Goal: Task Accomplishment & Management: Use online tool/utility

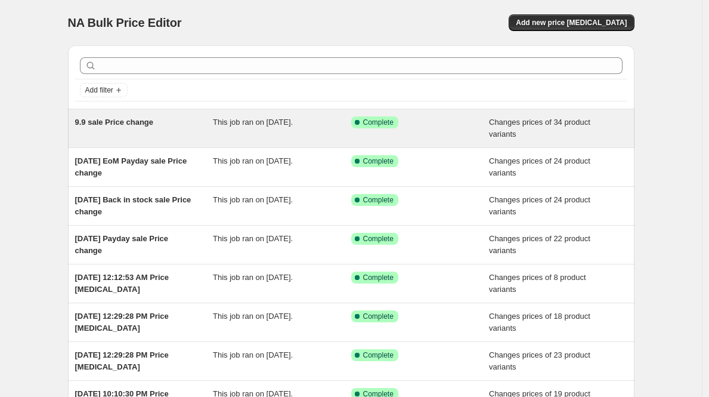
click at [146, 119] on span "9.9 sale Price change" at bounding box center [114, 122] width 79 height 9
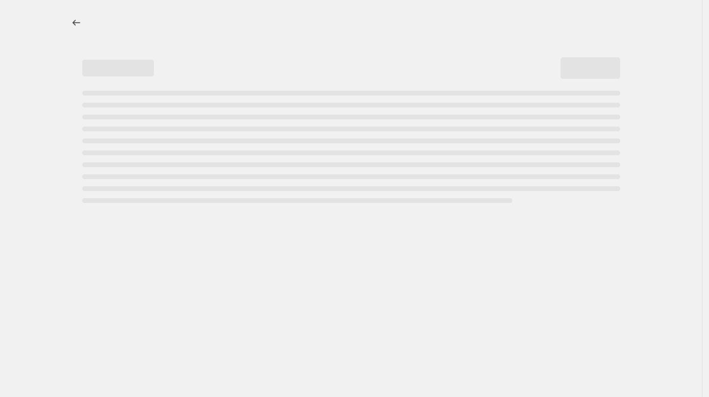
select select "product_status"
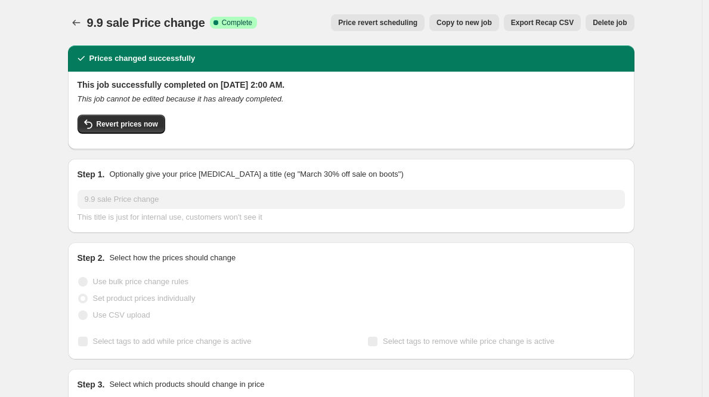
click at [469, 26] on span "Copy to new job" at bounding box center [464, 23] width 55 height 10
select select "product_status"
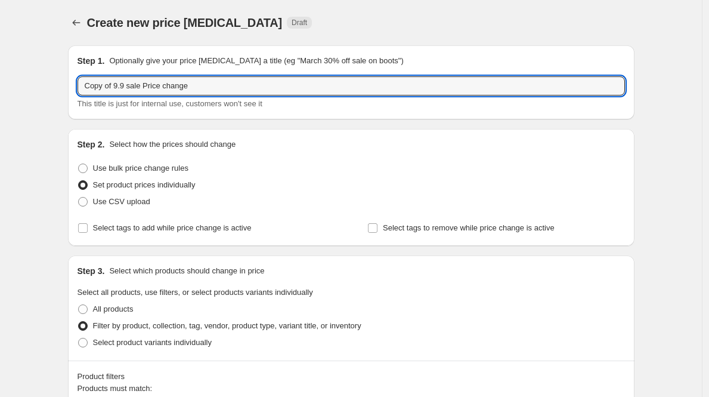
drag, startPoint x: 148, startPoint y: 88, endPoint x: 42, endPoint y: 84, distance: 105.6
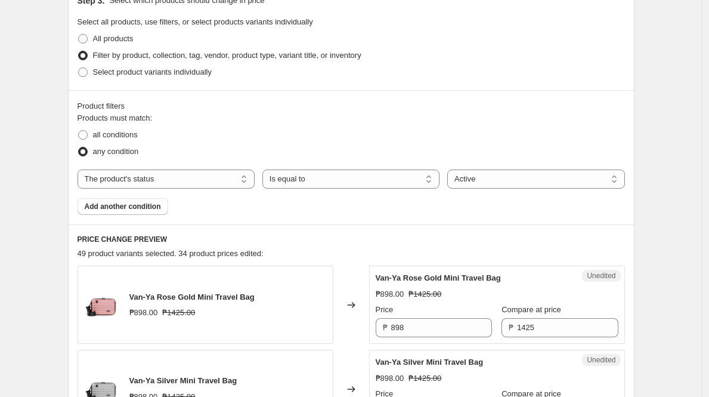
scroll to position [282, 0]
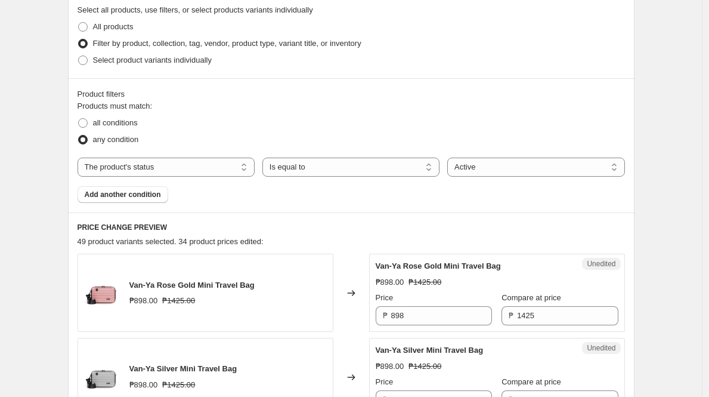
type input "9.15 New Product Launch Price change"
click at [450, 329] on div "Unedited Van-Ya Rose Gold Mini Travel Bag ₱898.00 ₱1425.00 Price ₱ 898 Compare …" at bounding box center [497, 292] width 256 height 78
click at [451, 312] on input "898" at bounding box center [441, 315] width 101 height 19
type input "998"
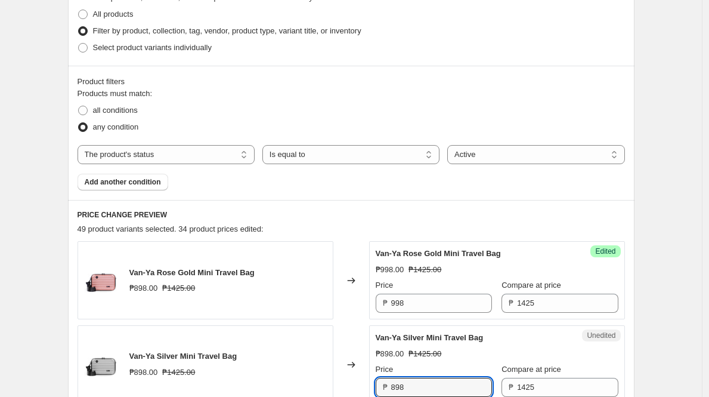
scroll to position [527, 0]
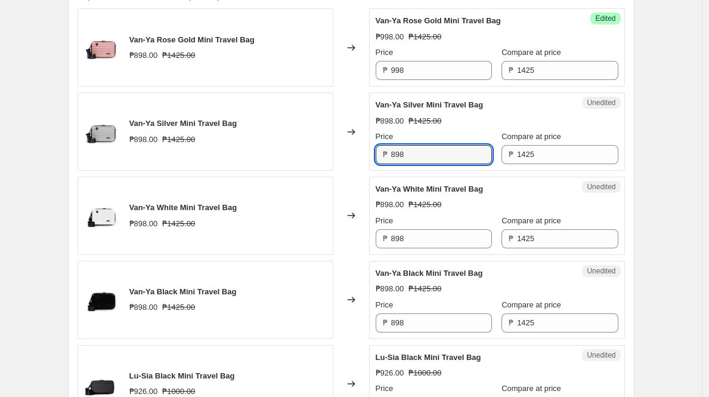
paste input "9"
type input "998"
click at [423, 233] on input "898" at bounding box center [441, 238] width 101 height 19
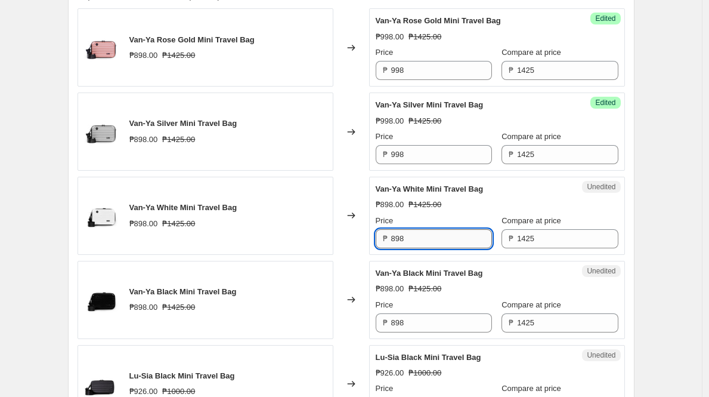
click at [423, 233] on input "898" at bounding box center [441, 238] width 101 height 19
paste input "9"
type input "998"
click at [428, 326] on input "898" at bounding box center [441, 322] width 101 height 19
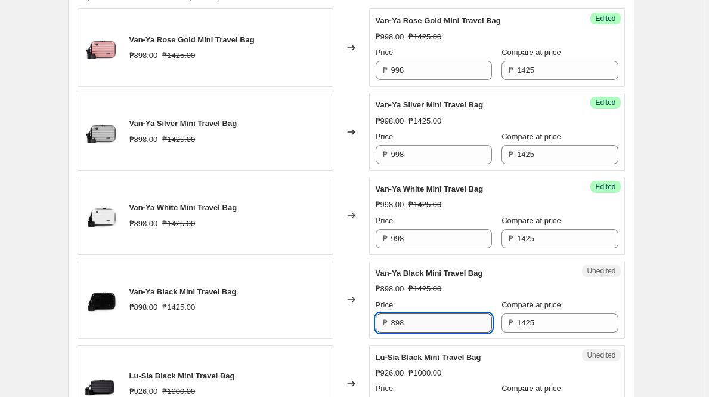
click at [428, 326] on input "898" at bounding box center [441, 322] width 101 height 19
paste input "9"
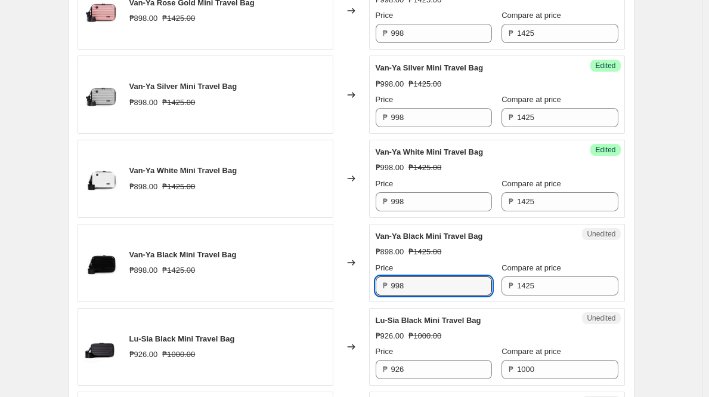
scroll to position [630, 0]
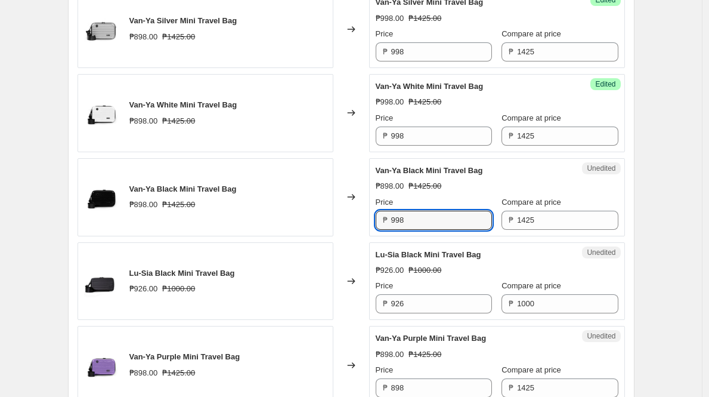
type input "998"
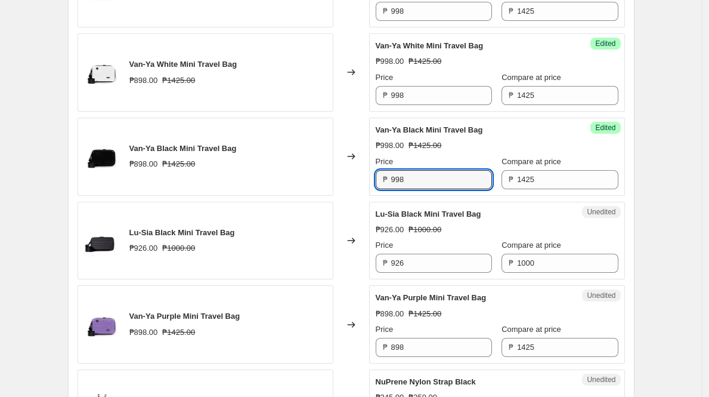
scroll to position [671, 0]
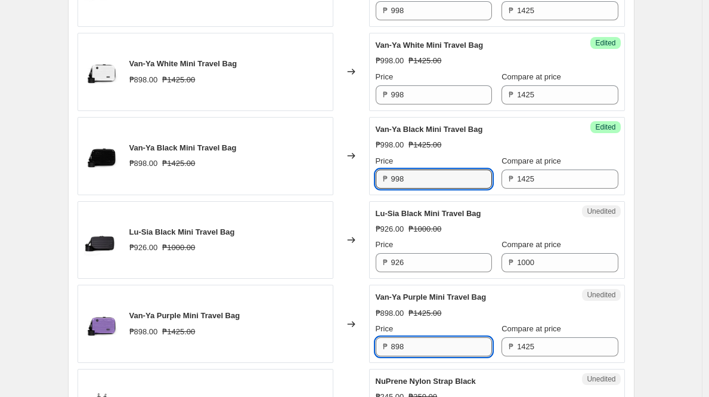
click at [430, 342] on input "898" at bounding box center [441, 346] width 101 height 19
paste input "9"
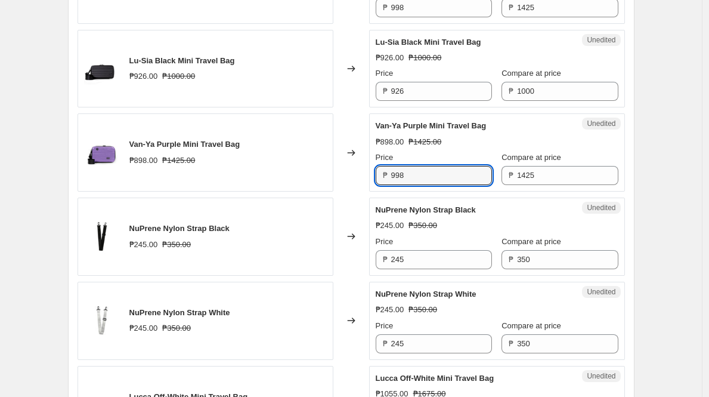
scroll to position [879, 0]
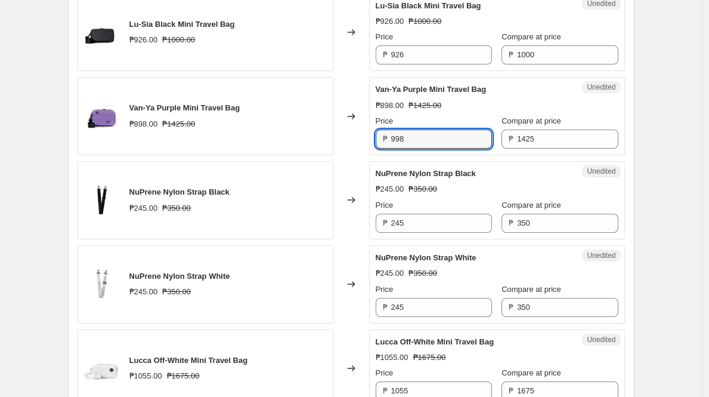
type input "998"
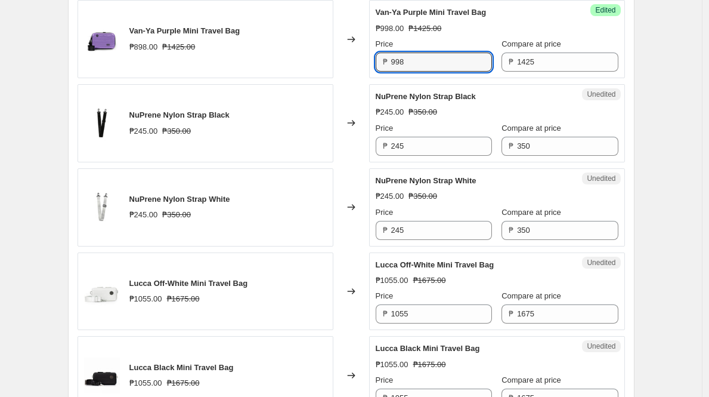
scroll to position [959, 0]
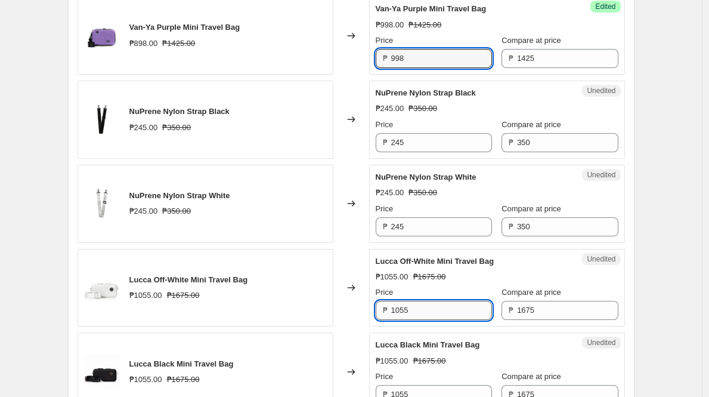
click at [462, 316] on input "1055" at bounding box center [441, 310] width 101 height 19
paste input ",173"
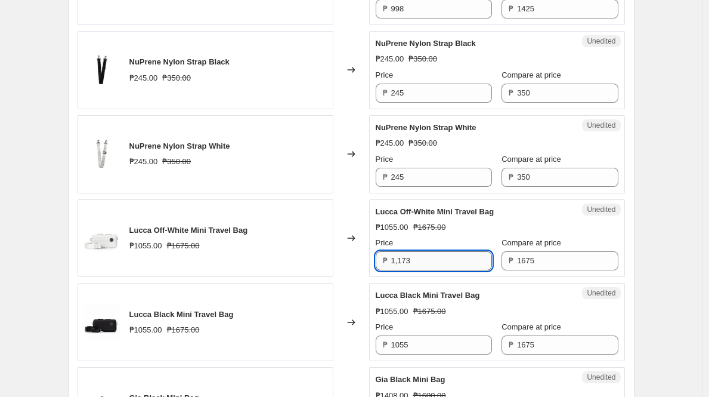
scroll to position [1039, 0]
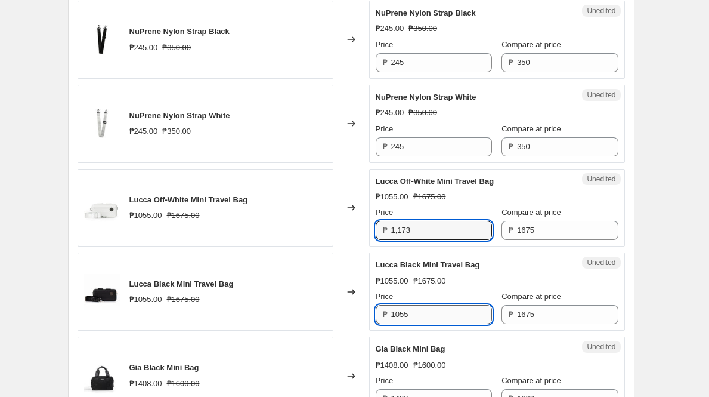
type input "1055"
click at [457, 308] on input "1055" at bounding box center [441, 314] width 101 height 19
paste input ",173"
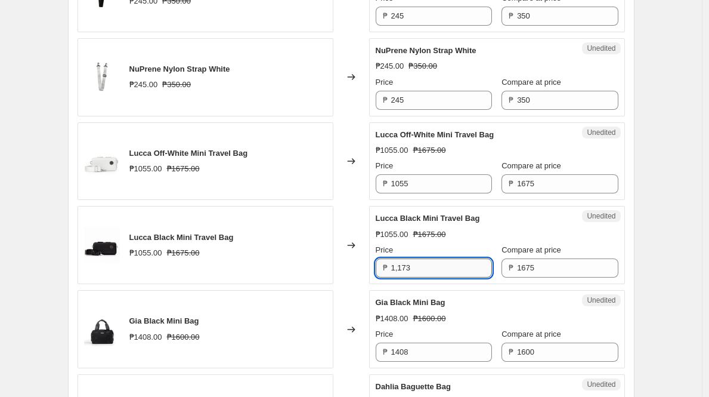
scroll to position [1176, 0]
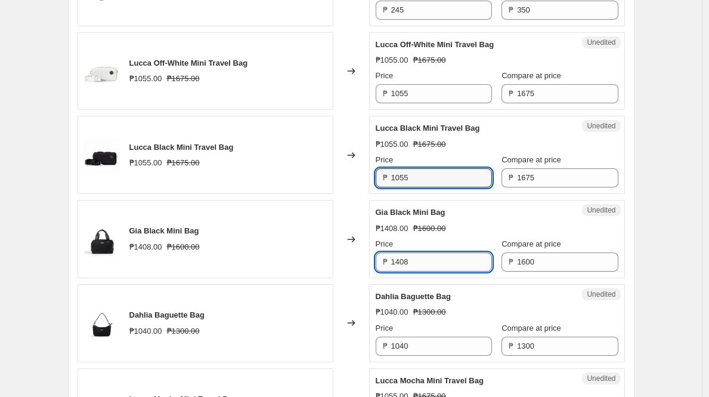
click at [449, 258] on input "1408" at bounding box center [441, 261] width 101 height 19
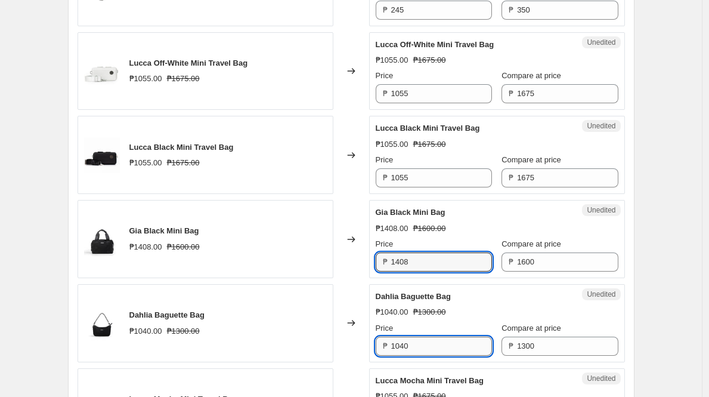
click at [458, 341] on input "1040" at bounding box center [441, 345] width 101 height 19
click at [442, 264] on input "1408" at bounding box center [441, 261] width 101 height 19
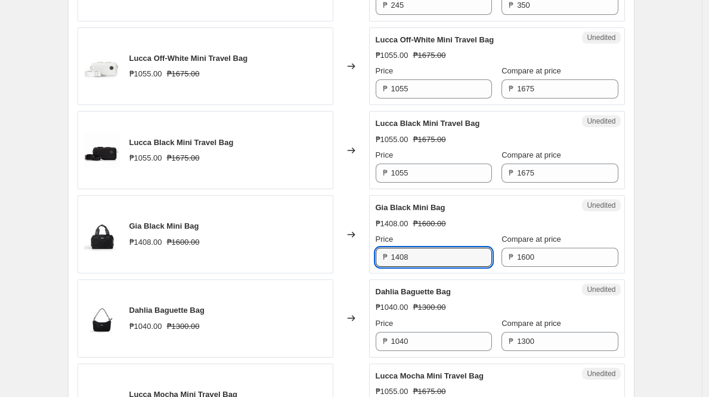
scroll to position [1238, 0]
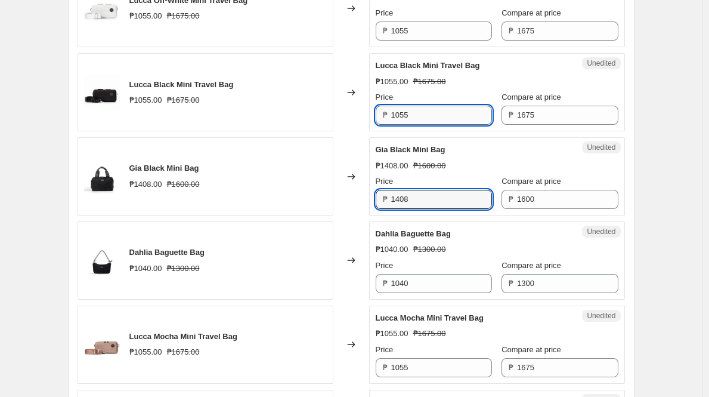
click at [424, 119] on input "1055" at bounding box center [441, 115] width 101 height 19
paste input ",173"
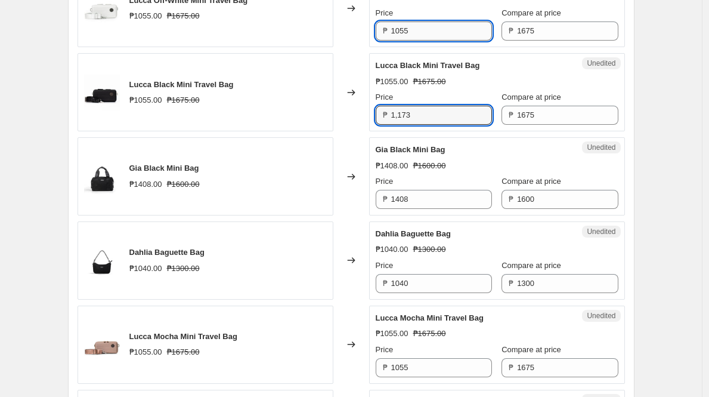
type input "1055"
click at [444, 33] on input "1055" at bounding box center [441, 30] width 101 height 19
paste input ",173"
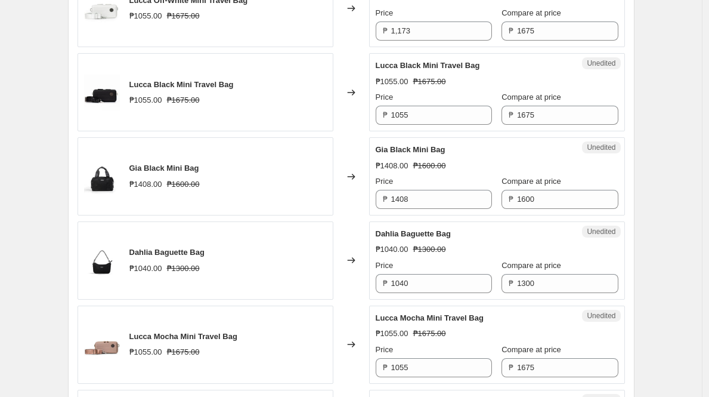
type input "1055"
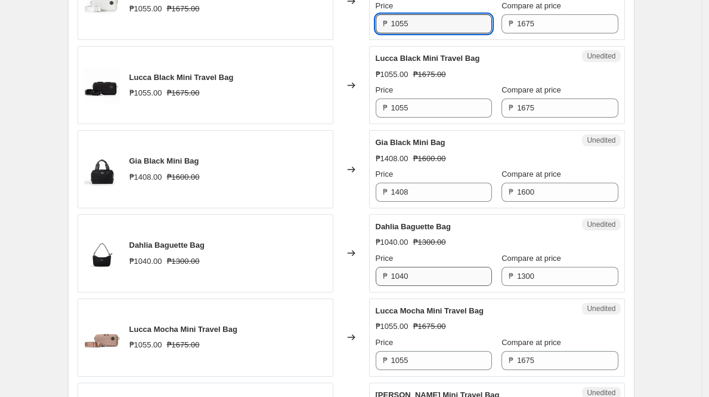
scroll to position [1256, 0]
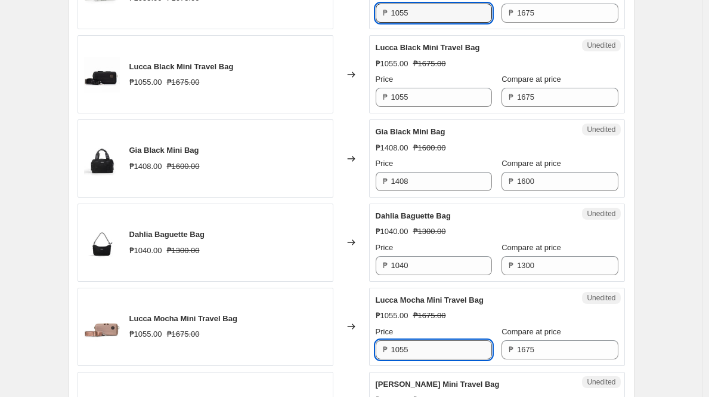
click at [453, 347] on input "1055" at bounding box center [441, 349] width 101 height 19
paste input ",173"
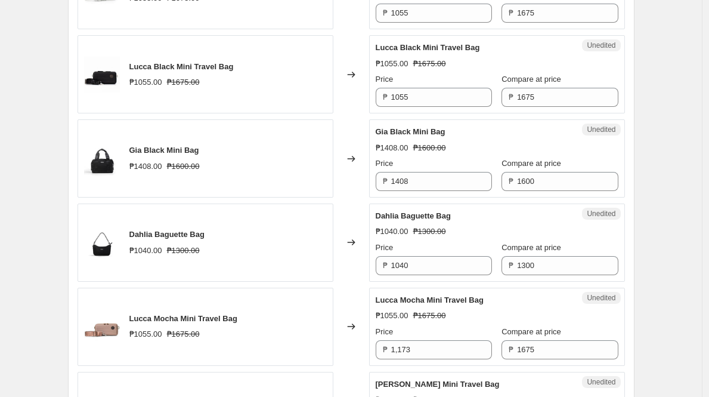
type input "1055"
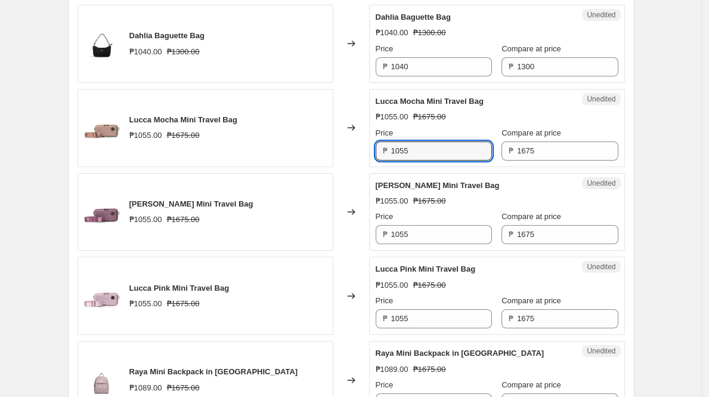
scroll to position [1504, 0]
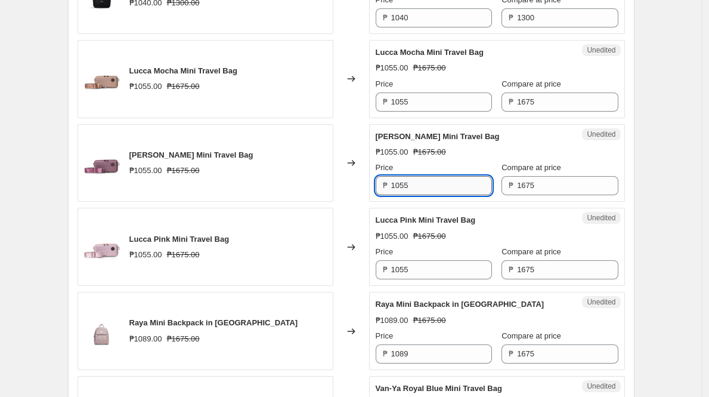
click at [452, 193] on input "1055" at bounding box center [441, 185] width 101 height 19
paste input ",173"
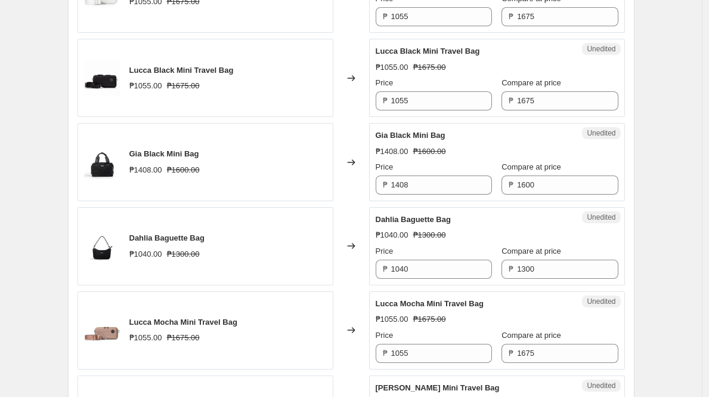
scroll to position [1230, 0]
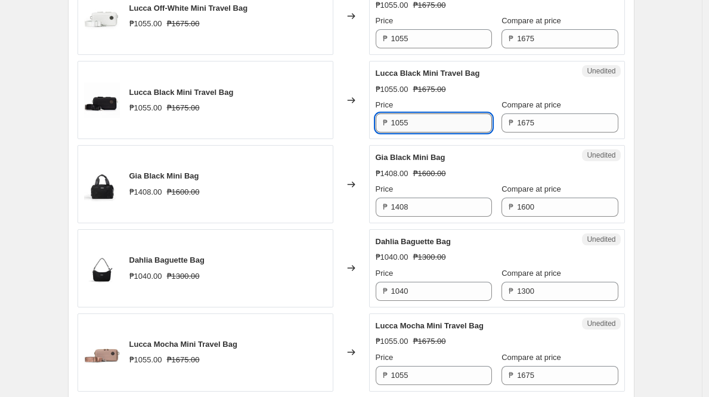
type input "1055"
click at [440, 127] on input "1055" at bounding box center [441, 122] width 101 height 19
click at [457, 121] on input "1055" at bounding box center [441, 122] width 101 height 19
paste input ",173"
type input "1055"
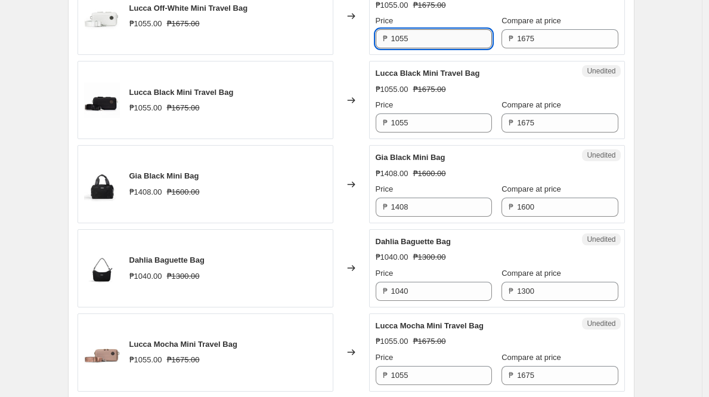
click at [451, 45] on input "1055" at bounding box center [441, 38] width 101 height 19
paste input ",173"
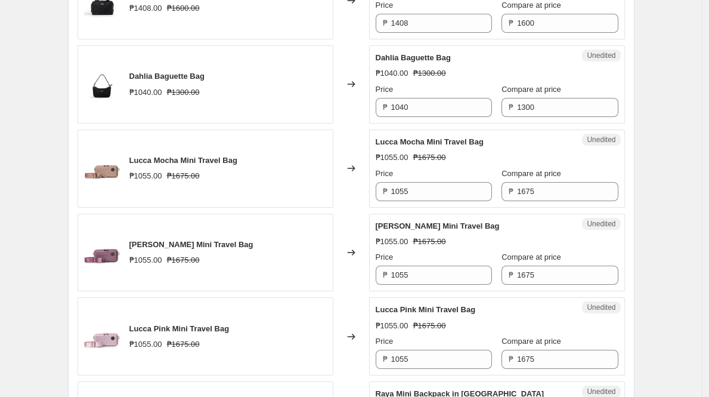
scroll to position [1478, 0]
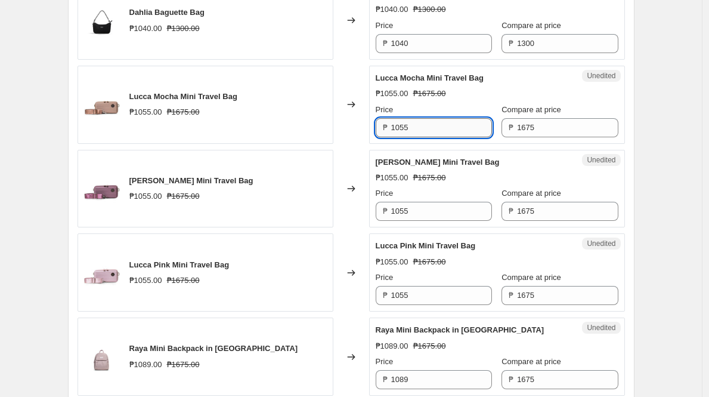
type input "1055"
click at [450, 134] on input "1055" at bounding box center [441, 127] width 101 height 19
paste input ",173"
type input "1055"
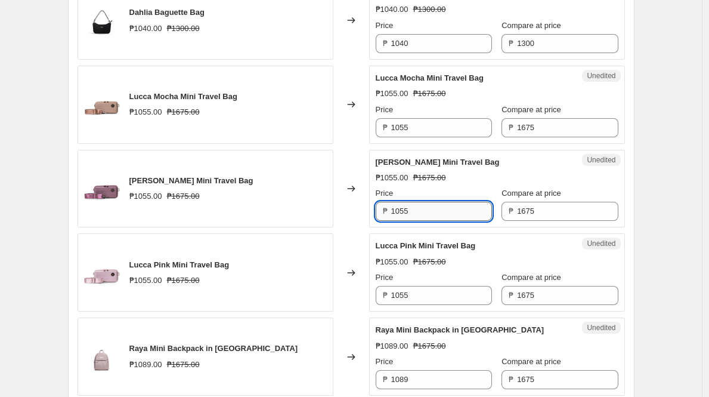
click at [460, 215] on input "1055" at bounding box center [441, 211] width 101 height 19
paste input ",173"
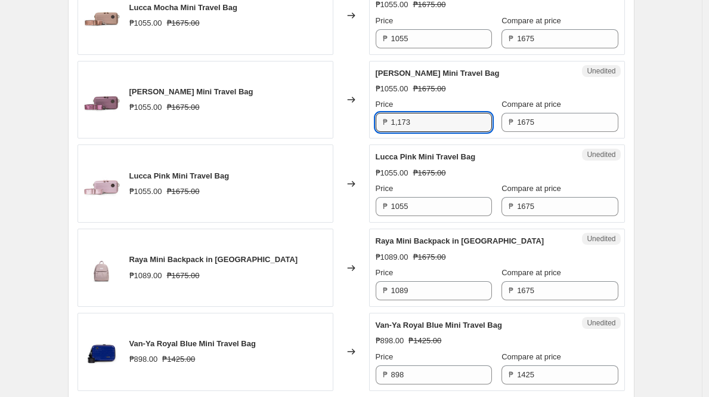
scroll to position [1568, 0]
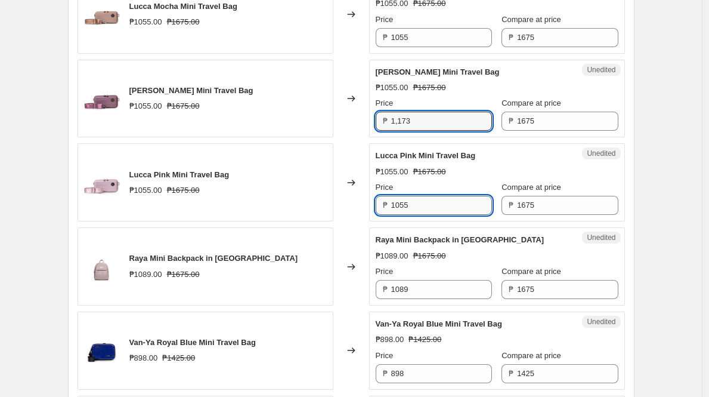
type input "1055"
click at [460, 211] on input "1055" at bounding box center [441, 205] width 101 height 19
paste input ",173"
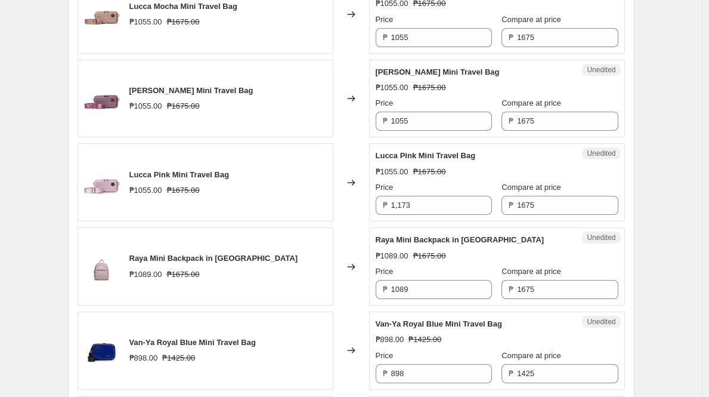
type input "1055"
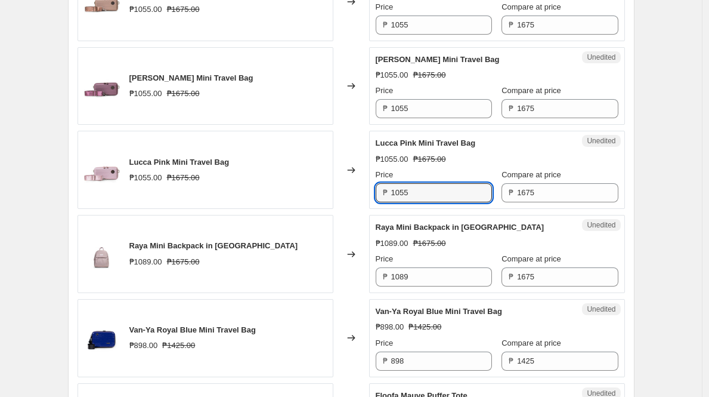
scroll to position [1591, 0]
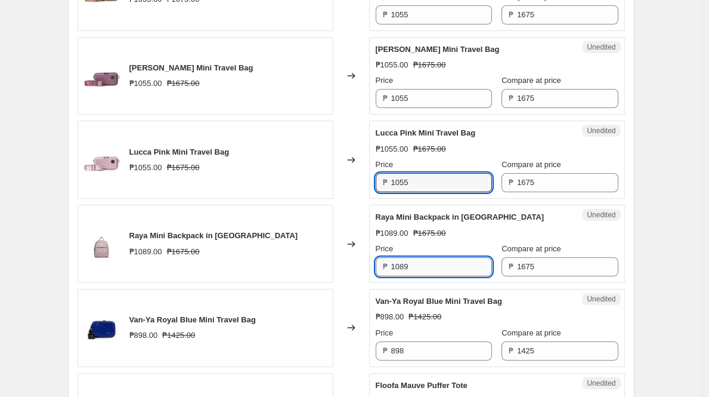
click at [426, 262] on input "1089" at bounding box center [441, 266] width 101 height 19
paste input ",173"
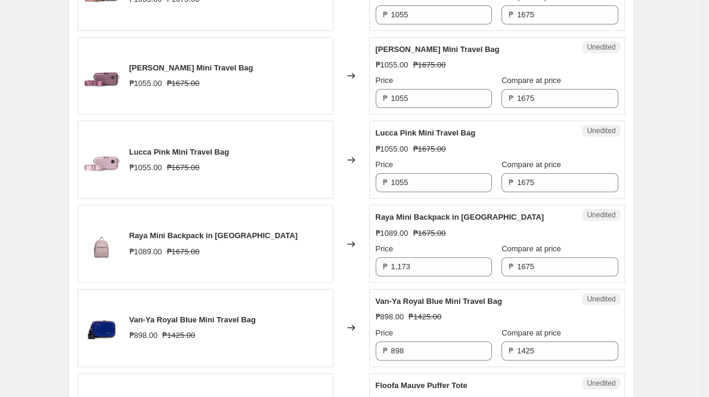
type input "1089"
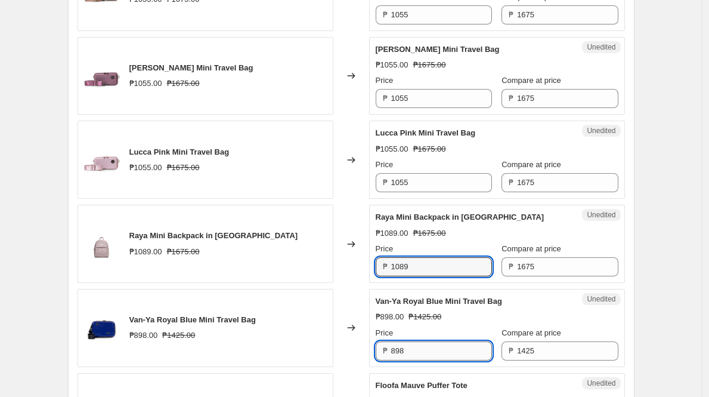
click at [470, 345] on input "898" at bounding box center [441, 350] width 101 height 19
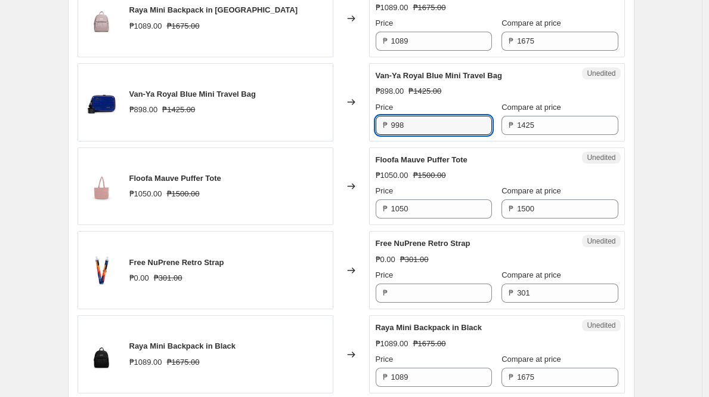
type input "998"
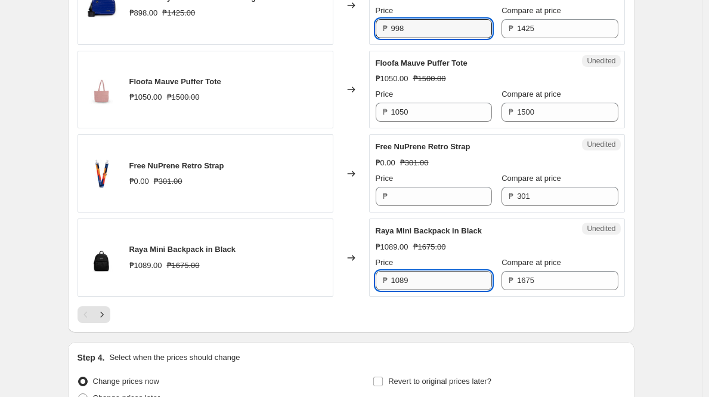
click at [438, 286] on input "1089" at bounding box center [441, 280] width 101 height 19
paste input ",173"
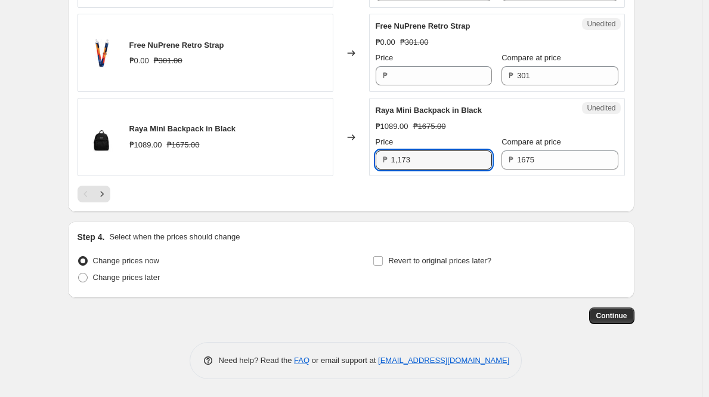
scroll to position [2033, 0]
type input "1089"
click at [108, 191] on icon "Next" at bounding box center [102, 194] width 12 height 12
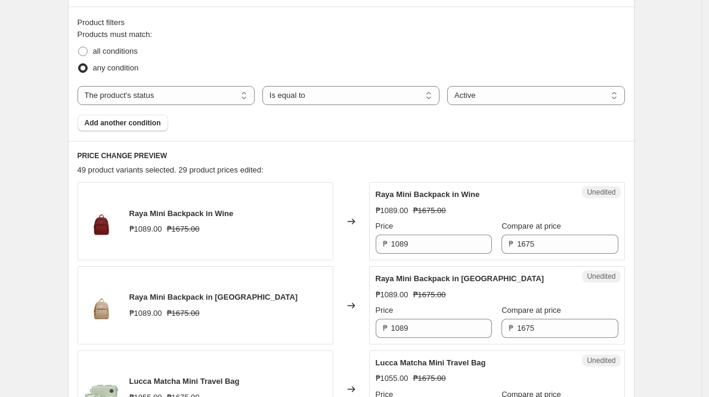
scroll to position [437, 0]
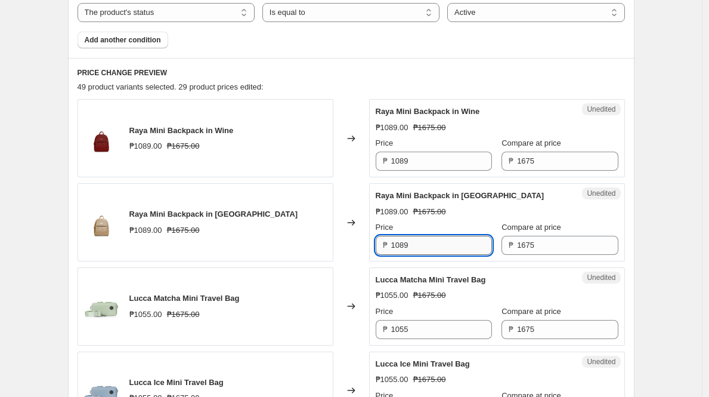
click at [440, 240] on input "1089" at bounding box center [441, 245] width 101 height 19
paste input ",173"
type input "1089"
click at [441, 153] on input "1089" at bounding box center [441, 160] width 101 height 19
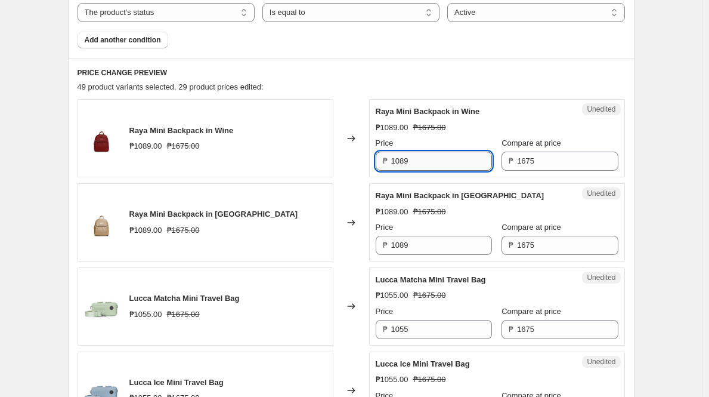
paste input ",173"
type input "1089"
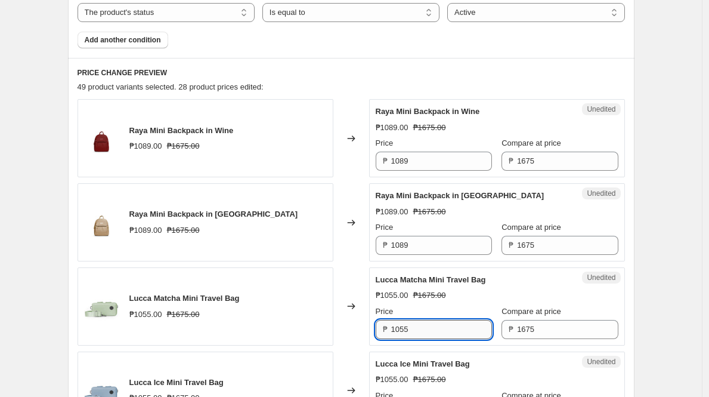
click at [460, 323] on input "1055" at bounding box center [441, 329] width 101 height 19
paste input ",173"
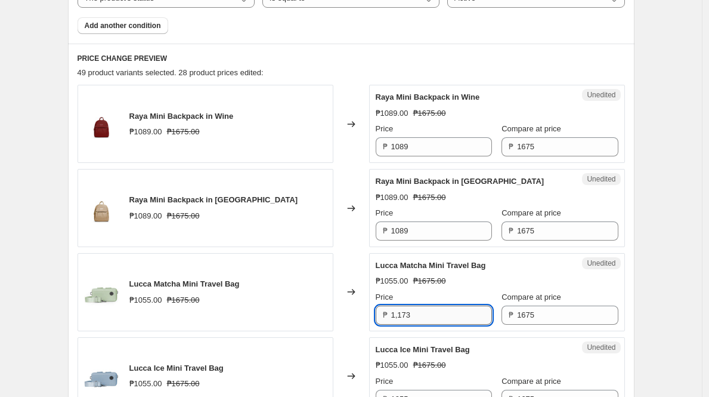
scroll to position [510, 0]
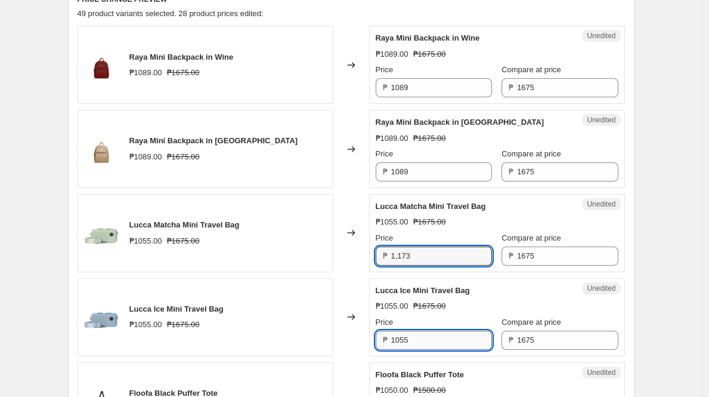
type input "1055"
click at [451, 344] on input "1055" at bounding box center [441, 339] width 101 height 19
paste input ",173"
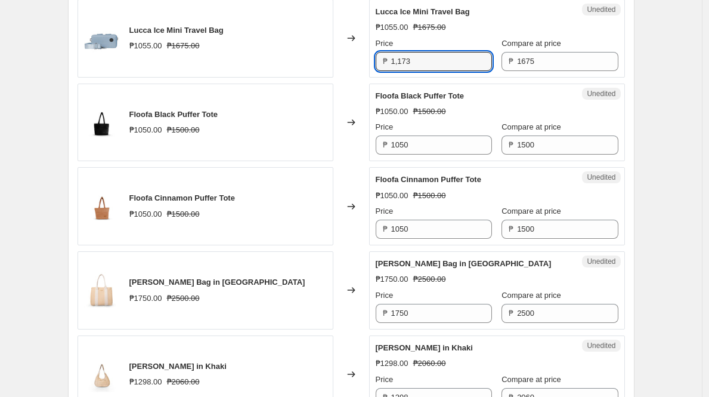
scroll to position [874, 0]
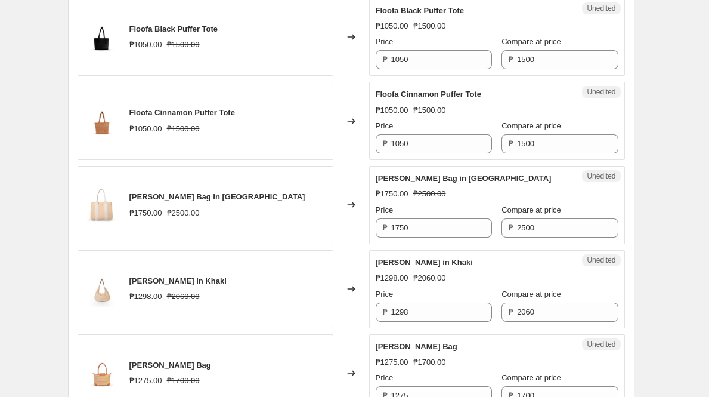
type input "1055"
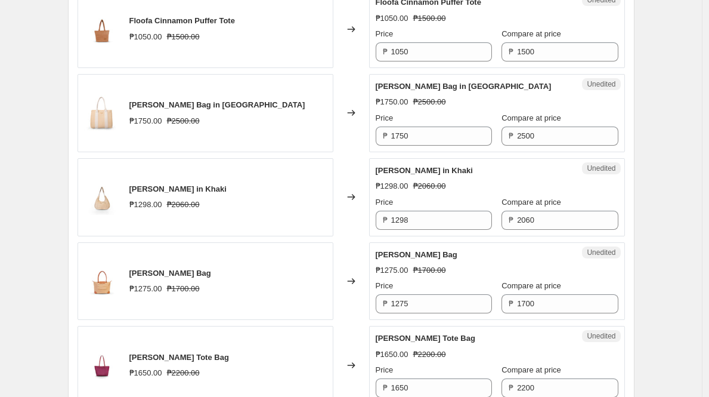
scroll to position [976, 0]
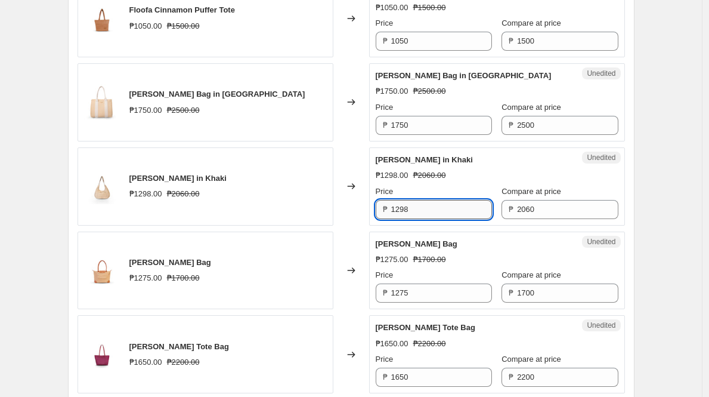
click at [434, 210] on input "1298" at bounding box center [441, 209] width 101 height 19
type input "1442"
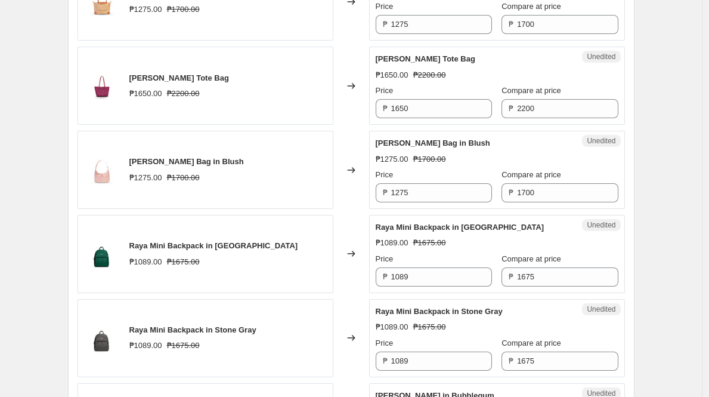
scroll to position [1313, 0]
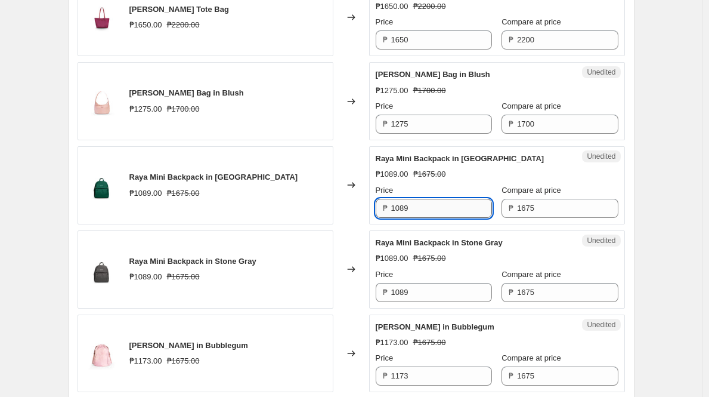
click at [477, 203] on input "1089" at bounding box center [441, 208] width 101 height 19
paste input ",173"
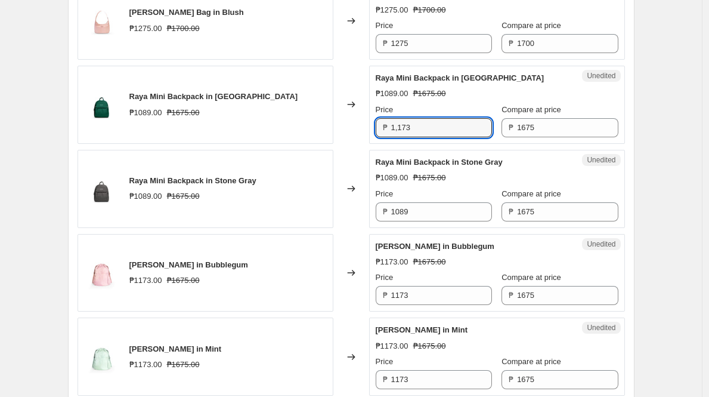
scroll to position [1542, 0]
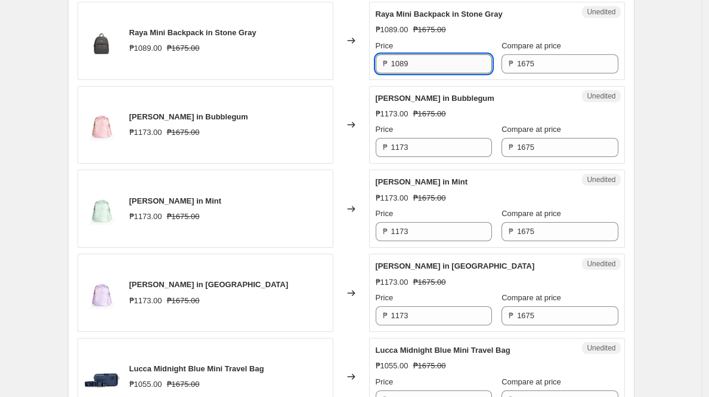
type input "1089"
click at [439, 67] on input "1089" at bounding box center [441, 63] width 101 height 19
paste input ",173"
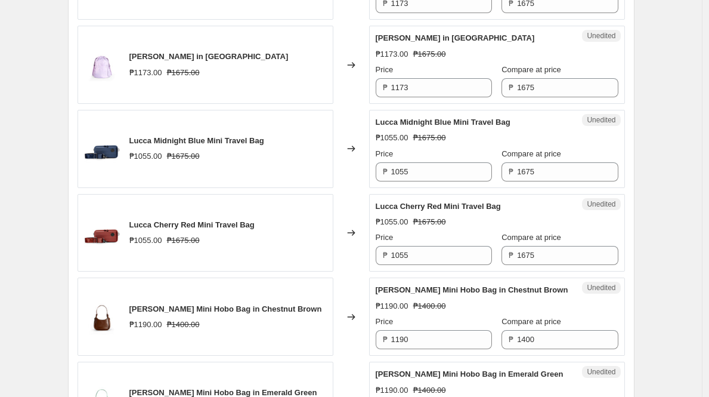
type input "1089"
click at [431, 176] on input "1055" at bounding box center [441, 171] width 101 height 19
paste input ",173"
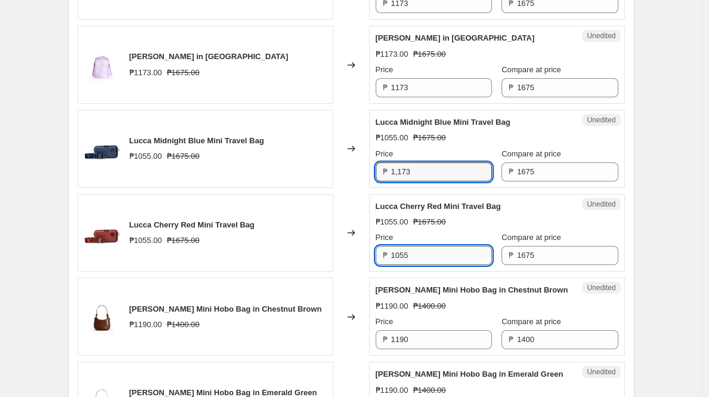
type input "1055"
click at [452, 256] on input "1055" at bounding box center [441, 255] width 101 height 19
paste input ",173"
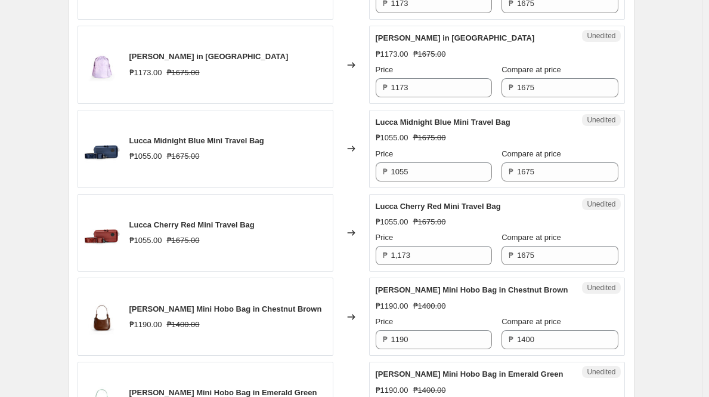
type input "1055"
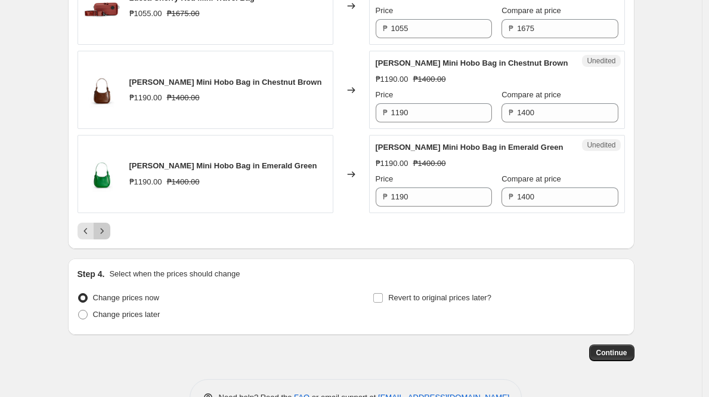
click at [102, 230] on icon "Next" at bounding box center [102, 231] width 12 height 12
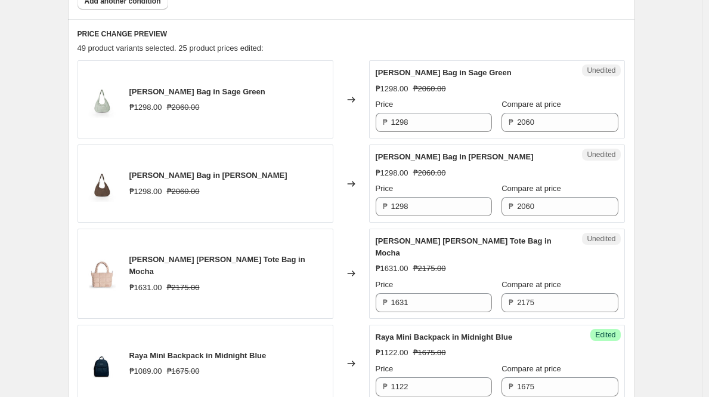
scroll to position [481, 0]
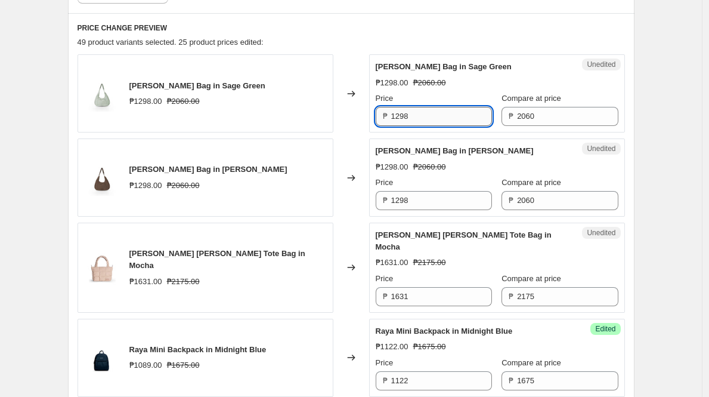
click at [467, 116] on input "1298" at bounding box center [441, 116] width 101 height 19
type input "1442"
click at [459, 92] on div "Price" at bounding box center [434, 98] width 116 height 12
click at [444, 116] on input "1442" at bounding box center [441, 116] width 101 height 19
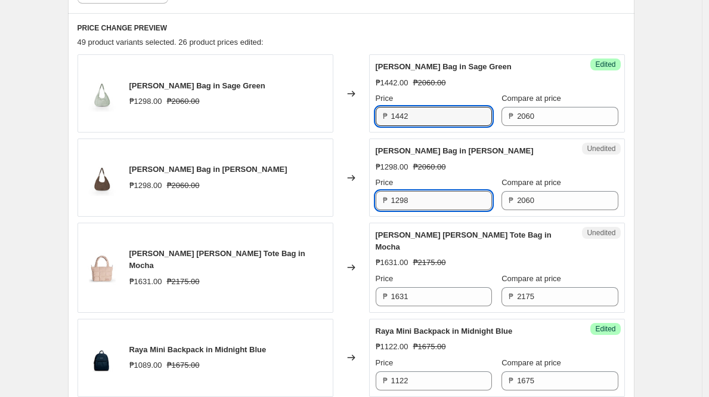
click at [441, 200] on input "1298" at bounding box center [441, 200] width 101 height 19
paste input "442"
type input "1442"
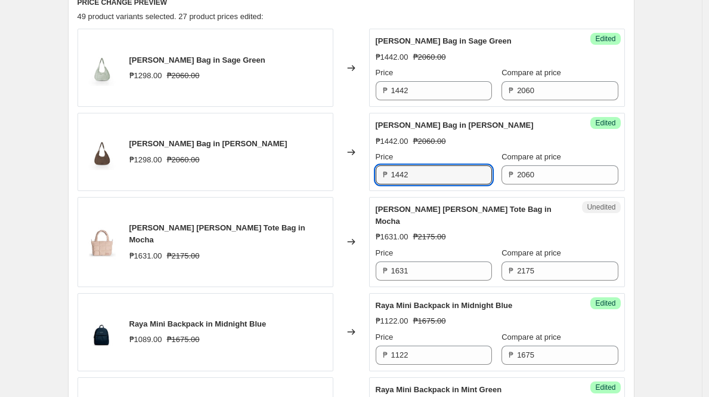
scroll to position [517, 0]
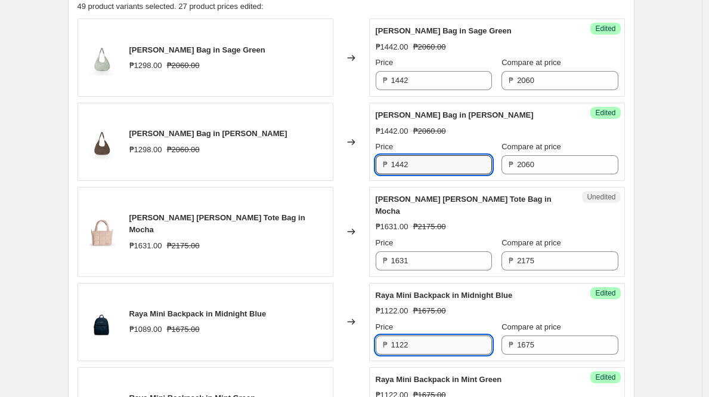
click at [474, 335] on input "1122" at bounding box center [441, 344] width 101 height 19
type input "1173"
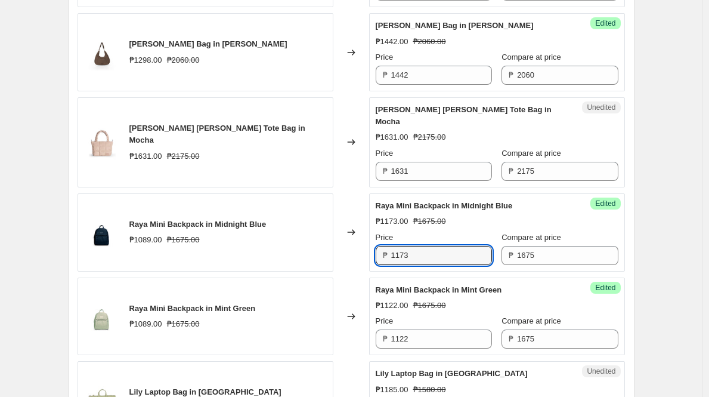
scroll to position [608, 0]
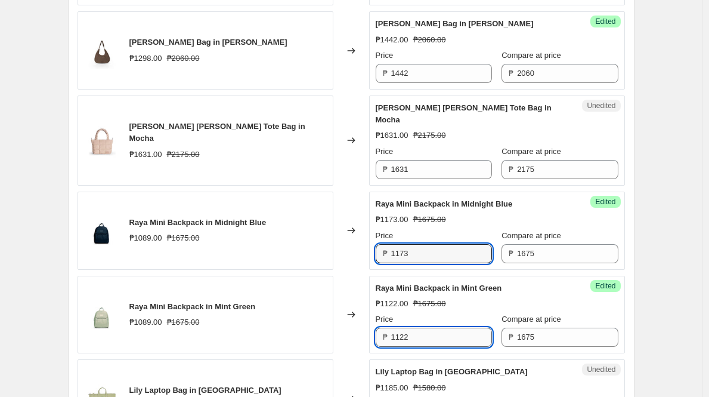
click at [474, 328] on input "1122" at bounding box center [441, 336] width 101 height 19
paste input "73"
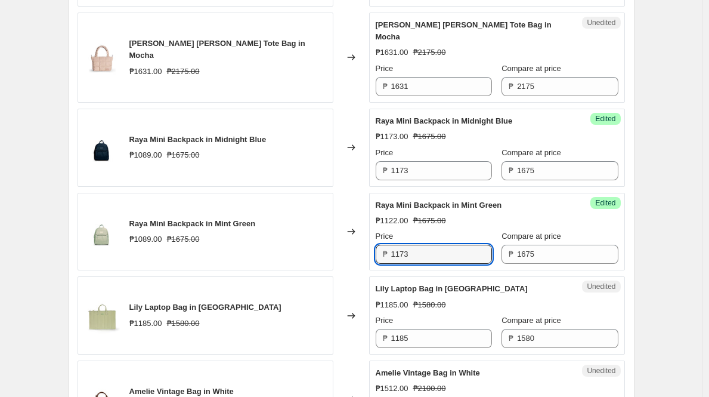
scroll to position [693, 0]
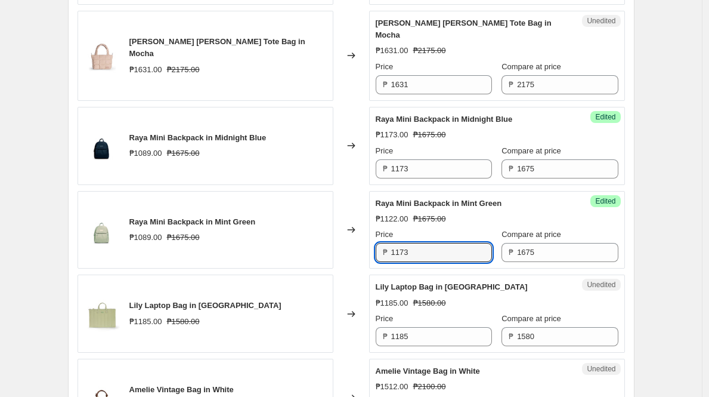
type input "1173"
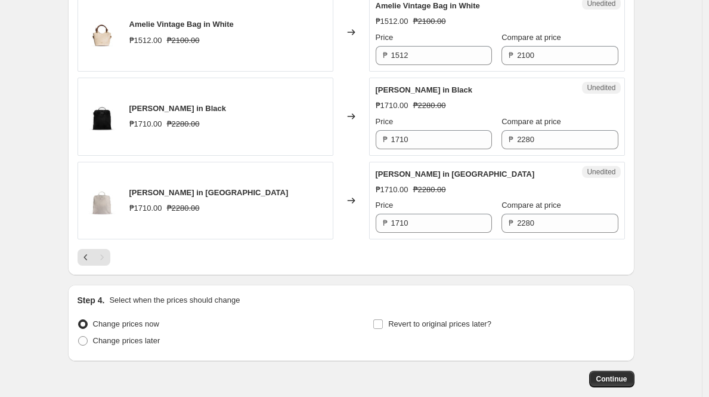
scroll to position [1109, 0]
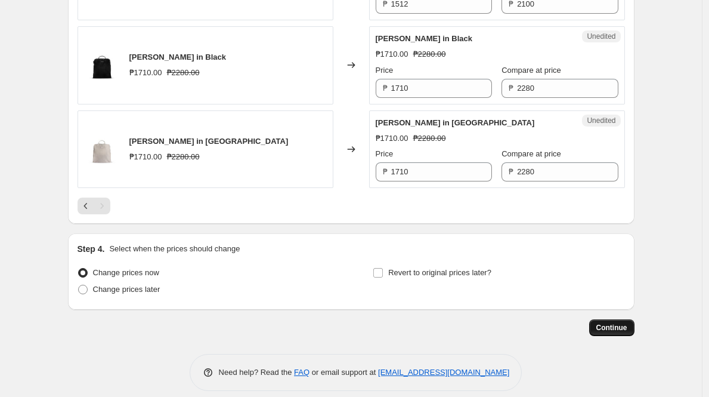
click at [629, 320] on button "Continue" at bounding box center [611, 327] width 45 height 17
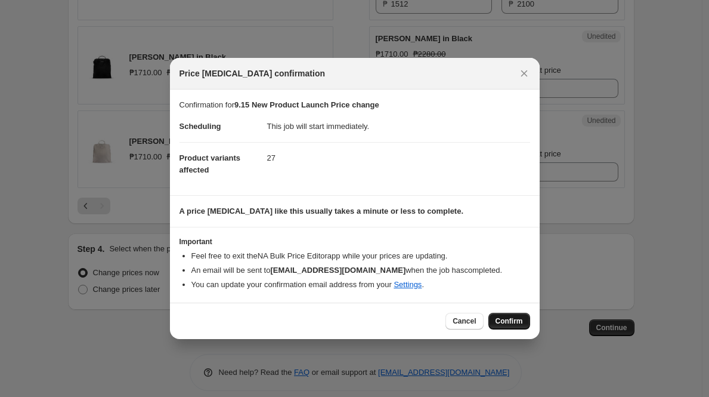
click at [507, 324] on span "Confirm" at bounding box center [509, 321] width 27 height 10
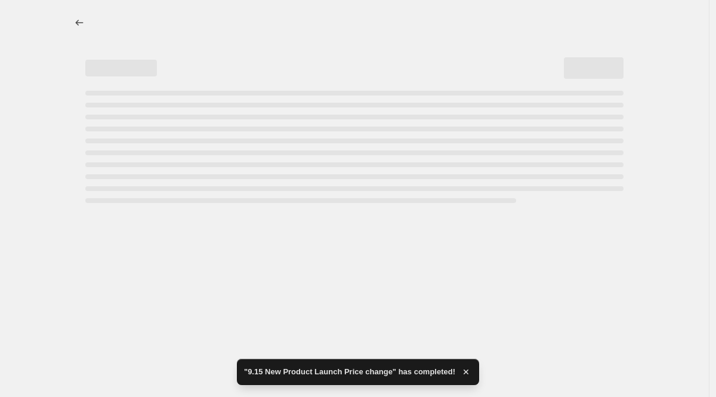
select select "product_status"
